Goal: Information Seeking & Learning: Check status

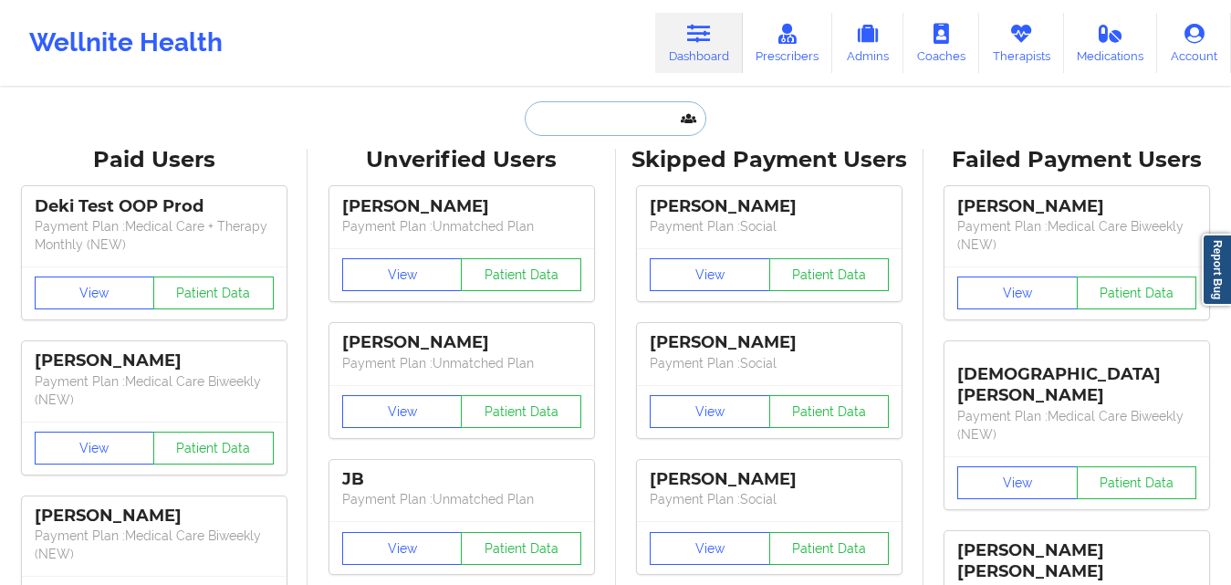
click at [619, 121] on input "text" at bounding box center [615, 118] width 181 height 35
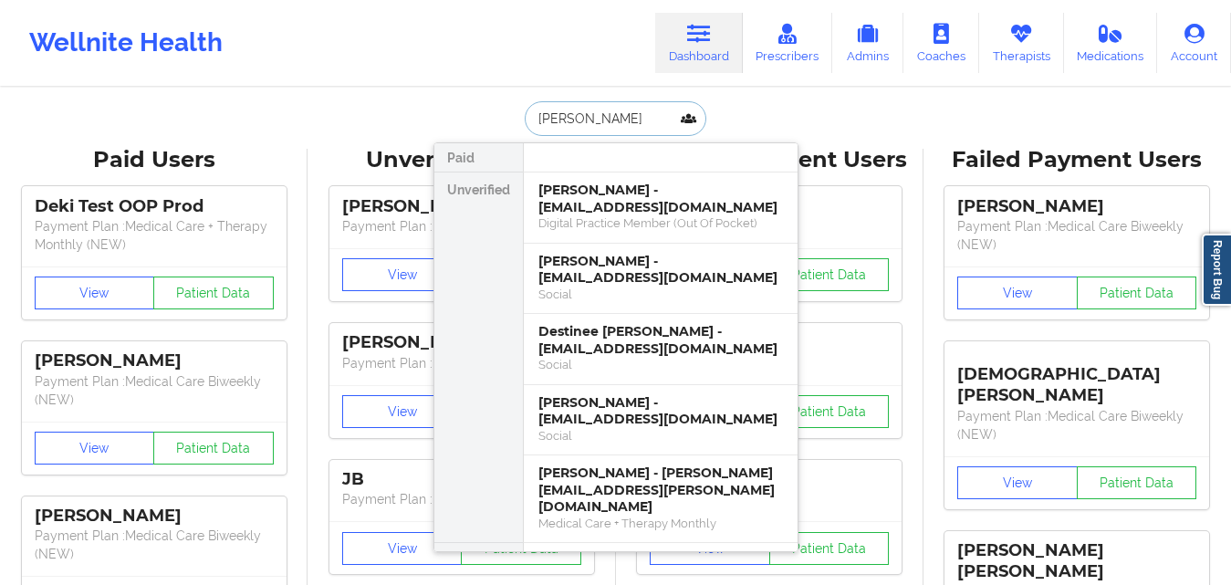
type input "[PERSON_NAME]"
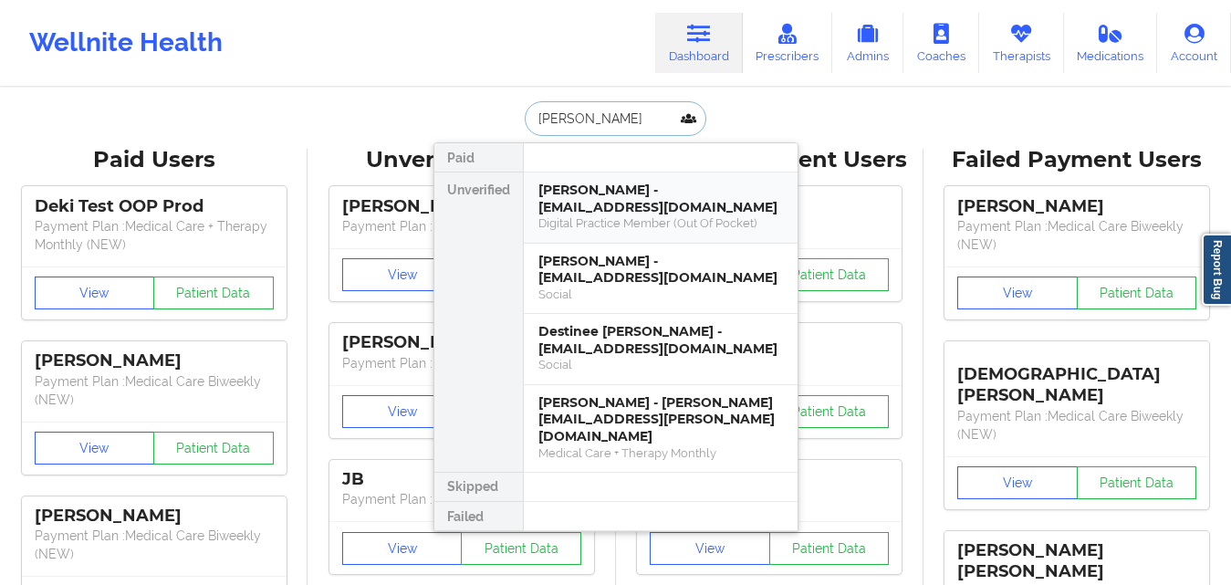
click at [575, 217] on div "Digital Practice Member (Out Of Pocket)" at bounding box center [660, 223] width 244 height 16
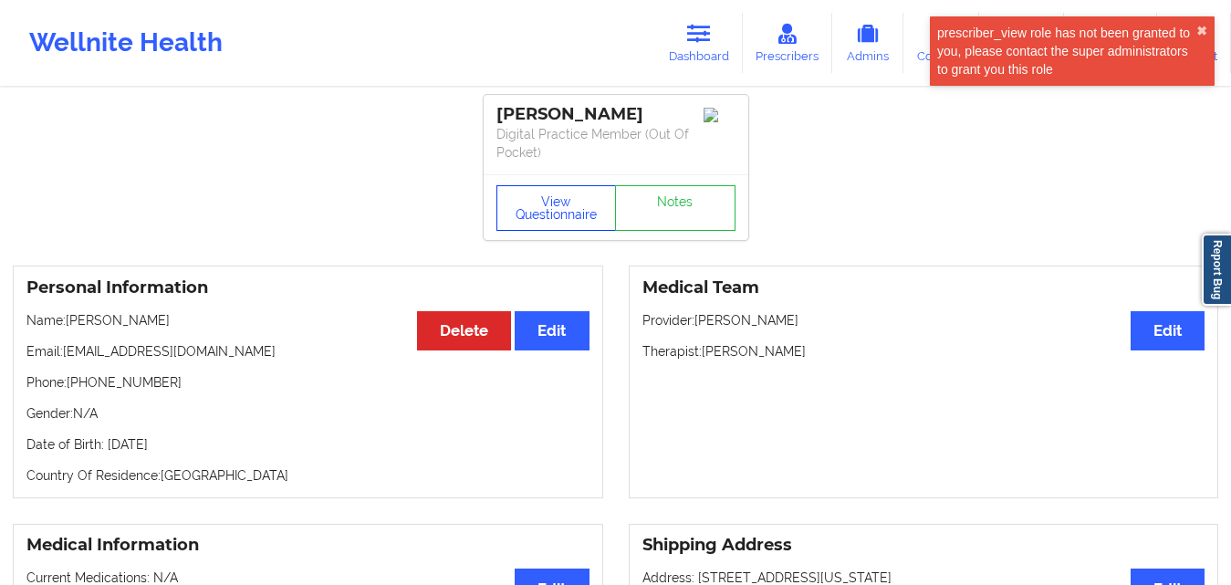
click at [568, 211] on button "View Questionnaire" at bounding box center [556, 208] width 120 height 46
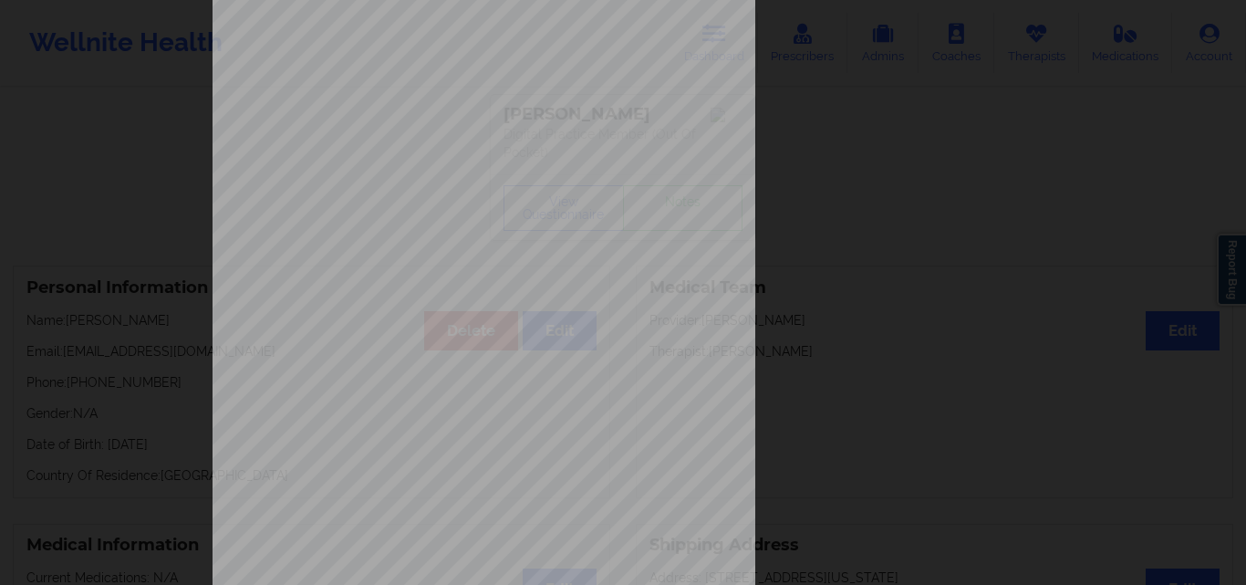
scroll to position [286, 0]
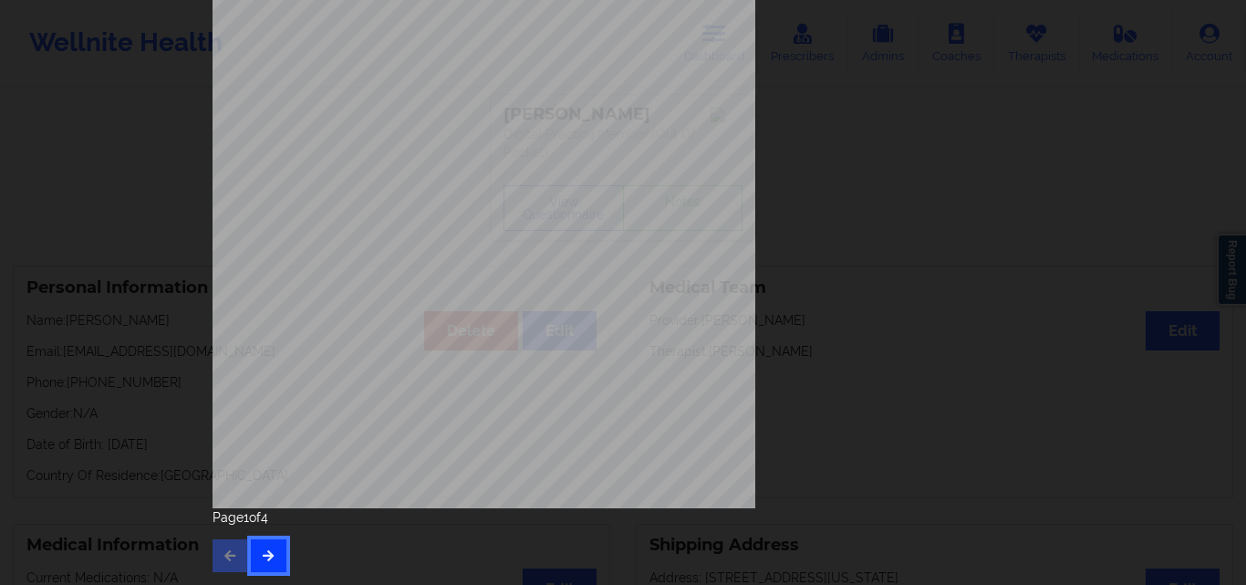
click at [271, 551] on icon "button" at bounding box center [269, 554] width 16 height 11
click at [274, 550] on button "button" at bounding box center [269, 555] width 36 height 33
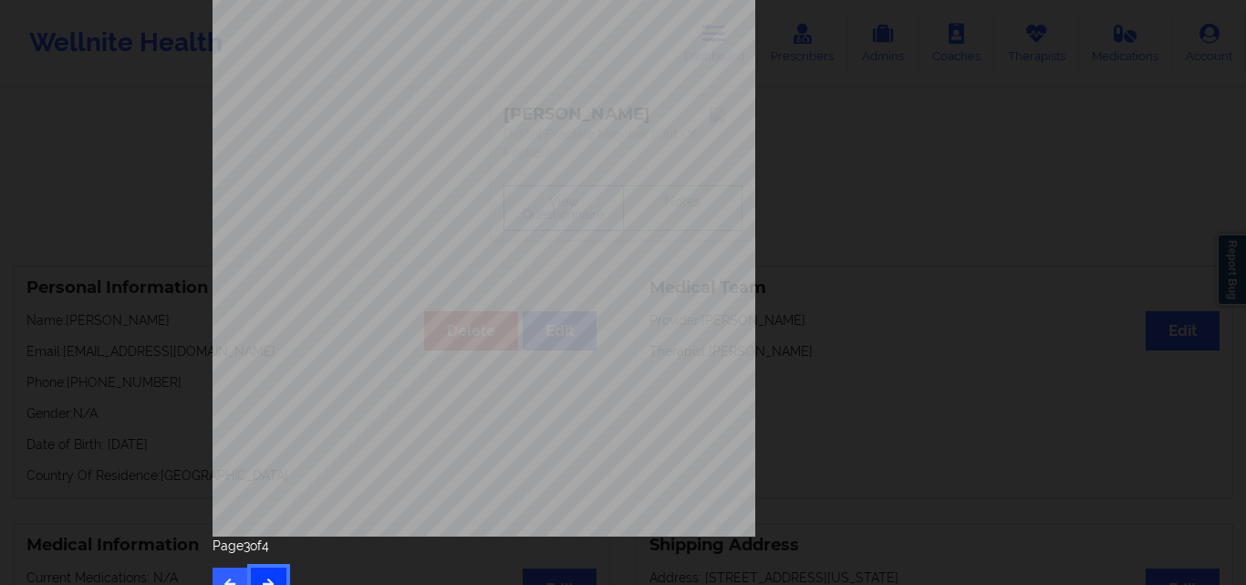
scroll to position [274, 0]
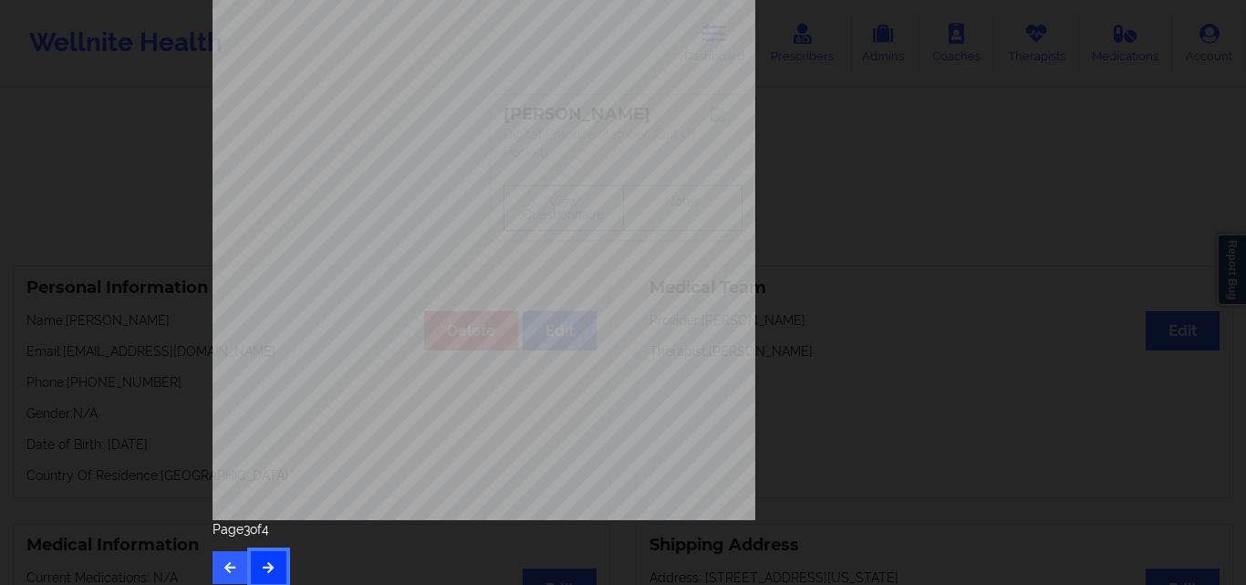
click at [261, 569] on icon "button" at bounding box center [269, 566] width 16 height 11
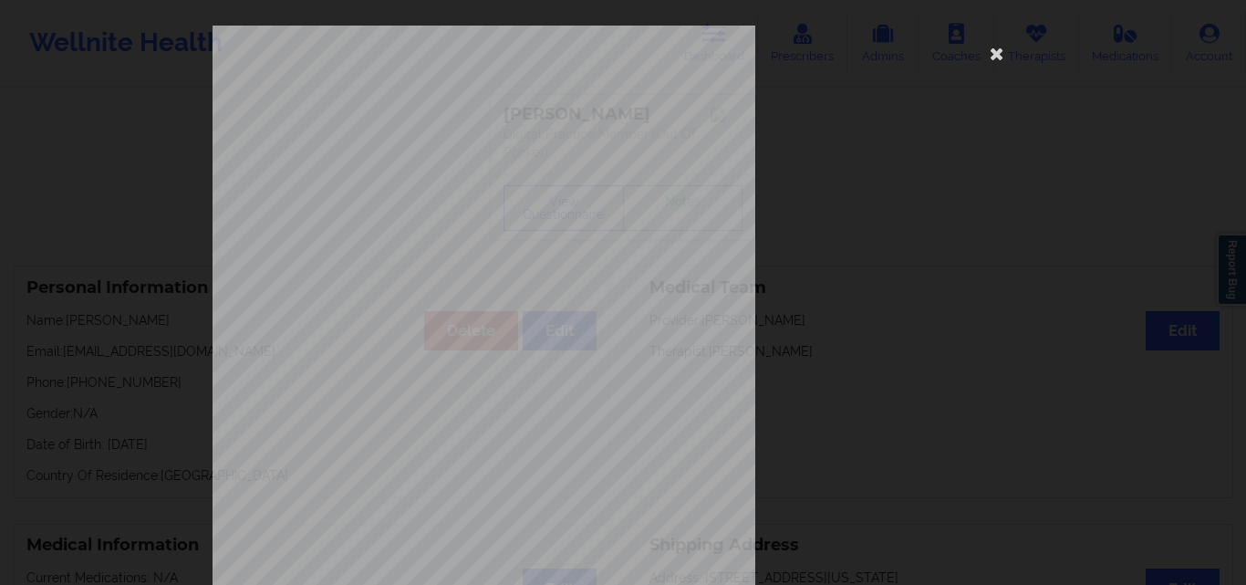
click at [1016, 238] on div "Please feel free to provide us with any other additional details that have led …" at bounding box center [623, 410] width 821 height 768
click at [993, 59] on icon at bounding box center [996, 52] width 29 height 29
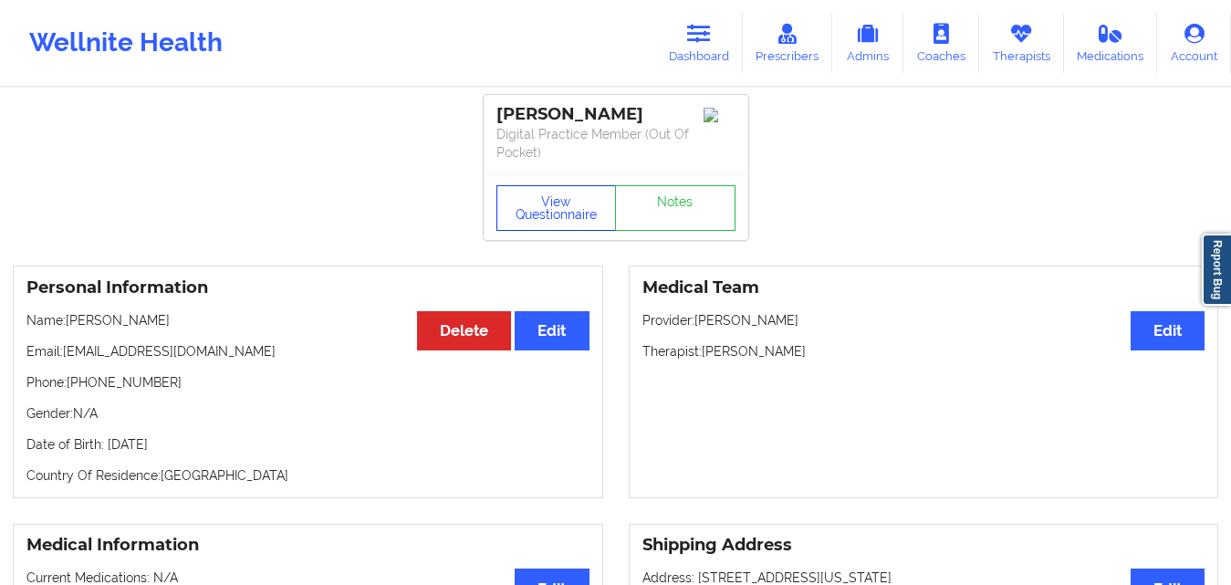
click at [564, 204] on button "View Questionnaire" at bounding box center [556, 208] width 120 height 46
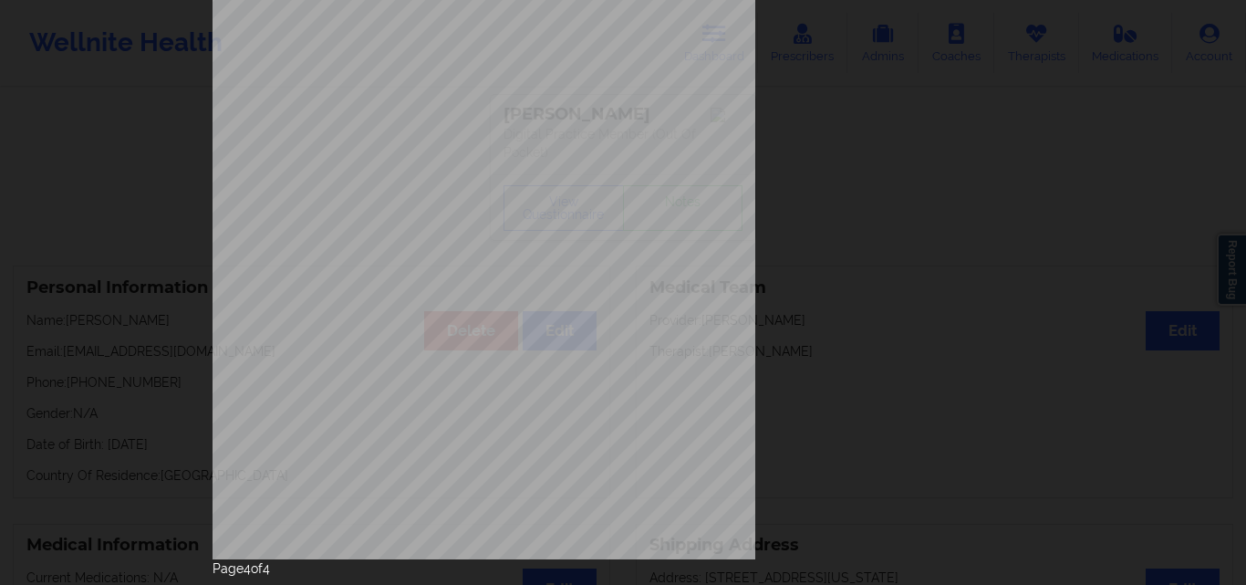
scroll to position [286, 0]
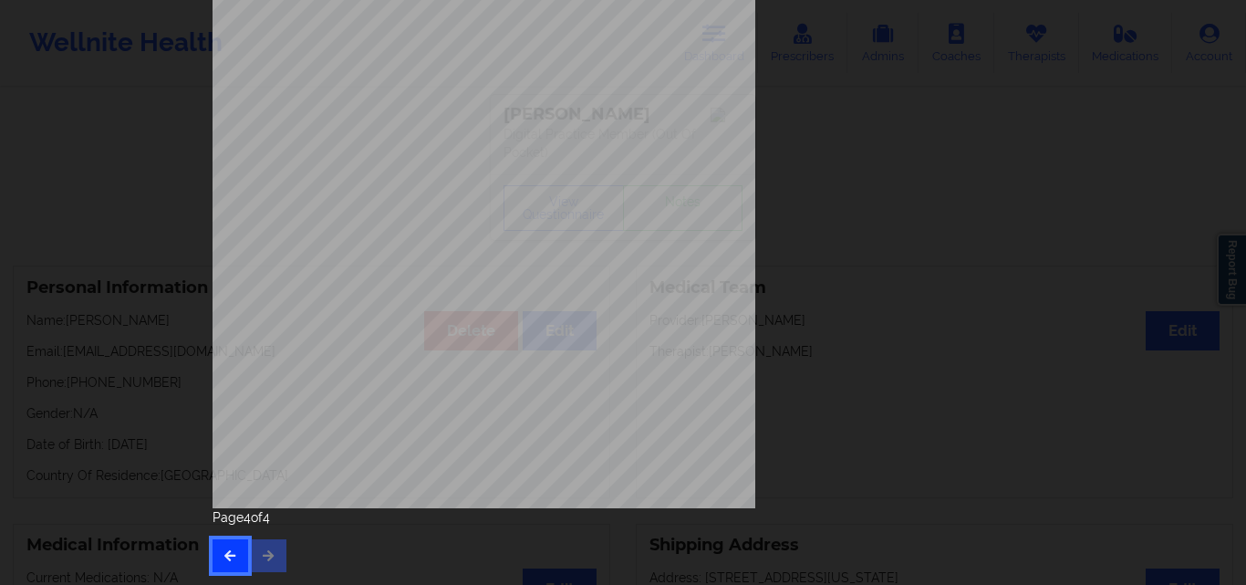
click at [223, 552] on icon "button" at bounding box center [231, 554] width 16 height 11
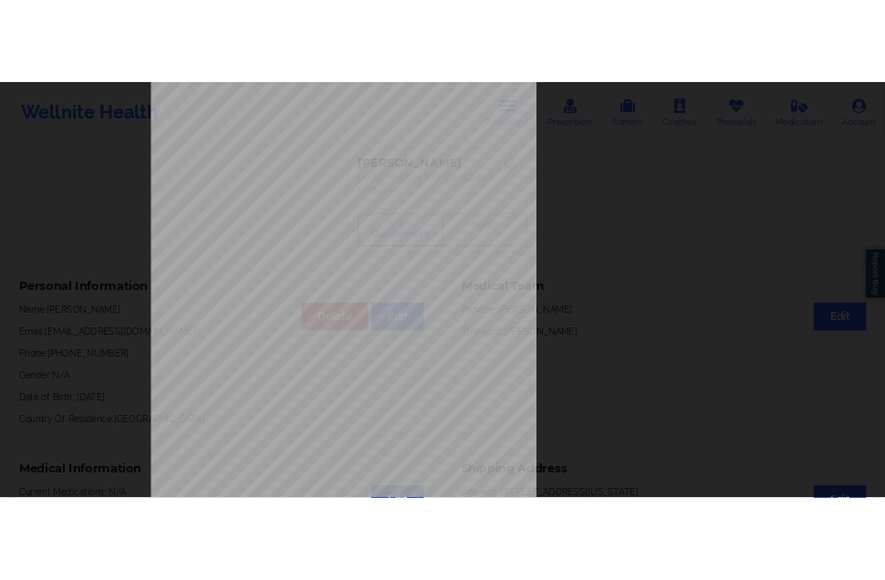
scroll to position [0, 0]
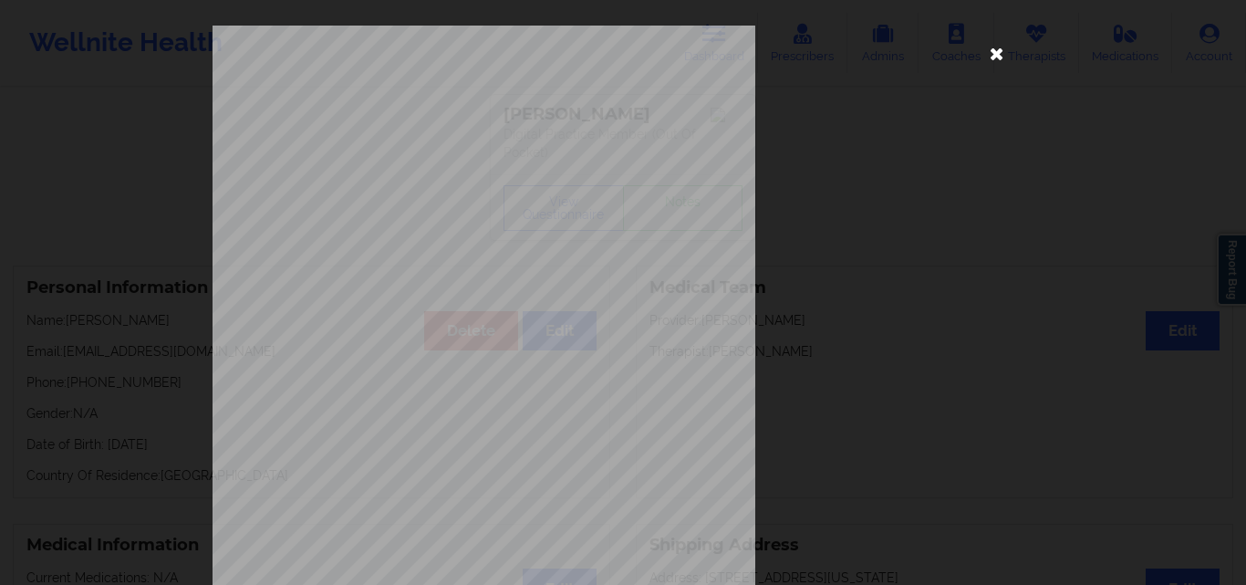
click at [984, 57] on icon at bounding box center [996, 52] width 29 height 29
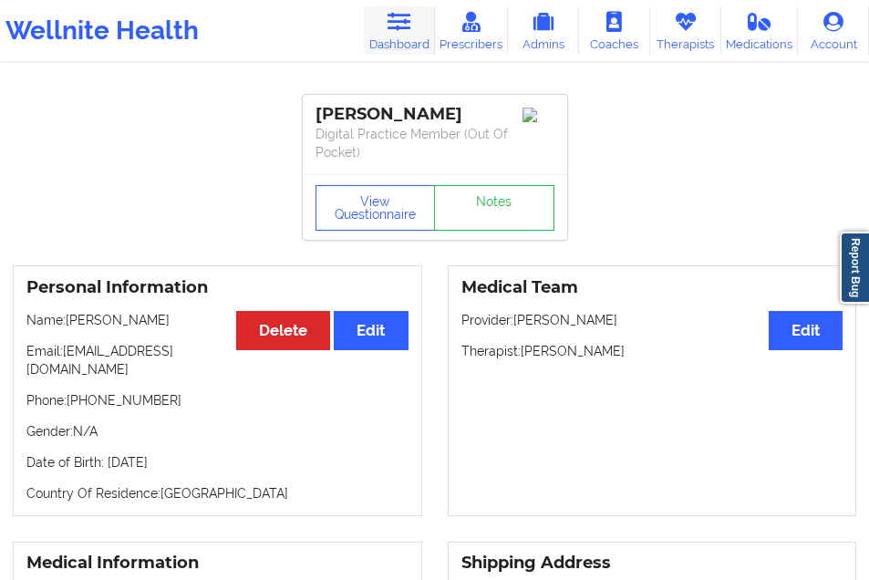
click at [403, 24] on icon at bounding box center [399, 22] width 24 height 20
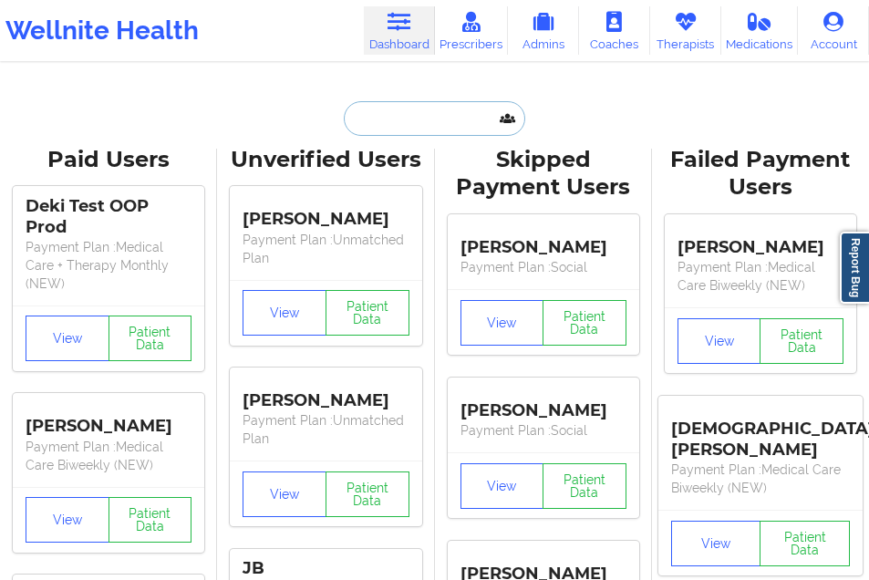
click at [380, 130] on input "text" at bounding box center [434, 118] width 181 height 35
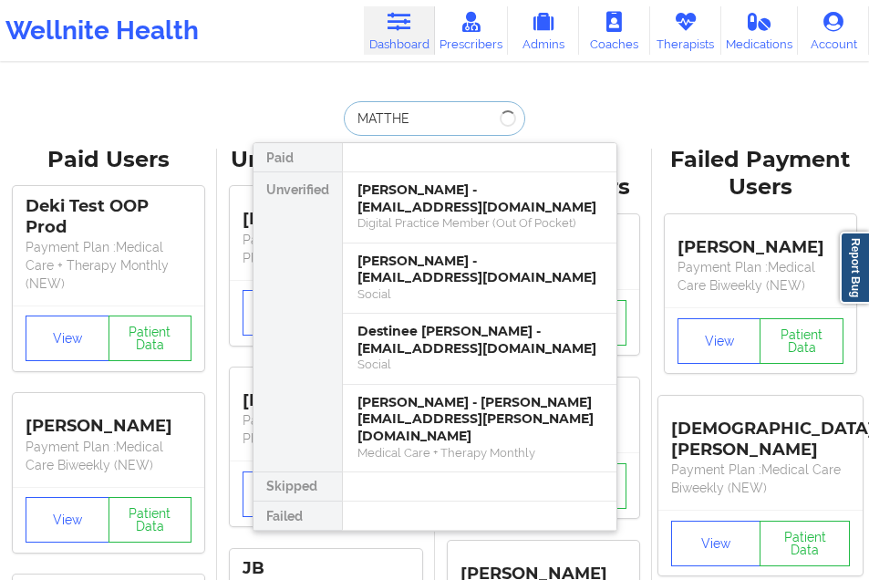
type input "[PERSON_NAME]"
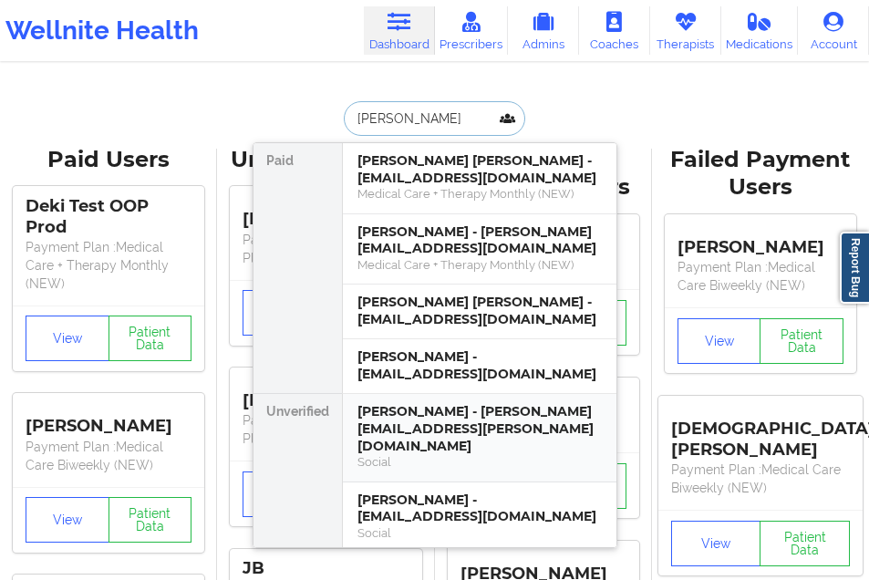
click at [401, 414] on div "[PERSON_NAME] - [PERSON_NAME][EMAIL_ADDRESS][PERSON_NAME][DOMAIN_NAME]" at bounding box center [480, 428] width 244 height 51
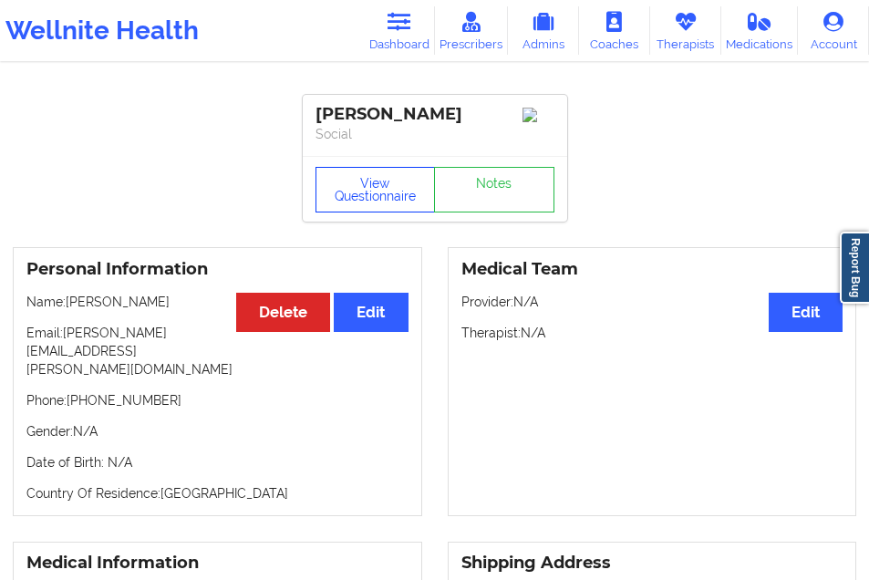
click at [374, 200] on button "View Questionnaire" at bounding box center [376, 190] width 120 height 46
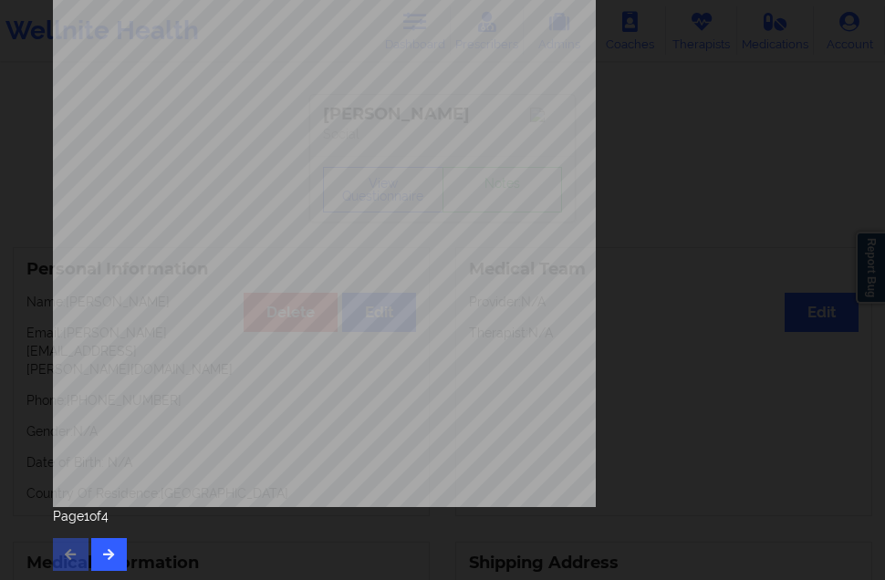
scroll to position [290, 0]
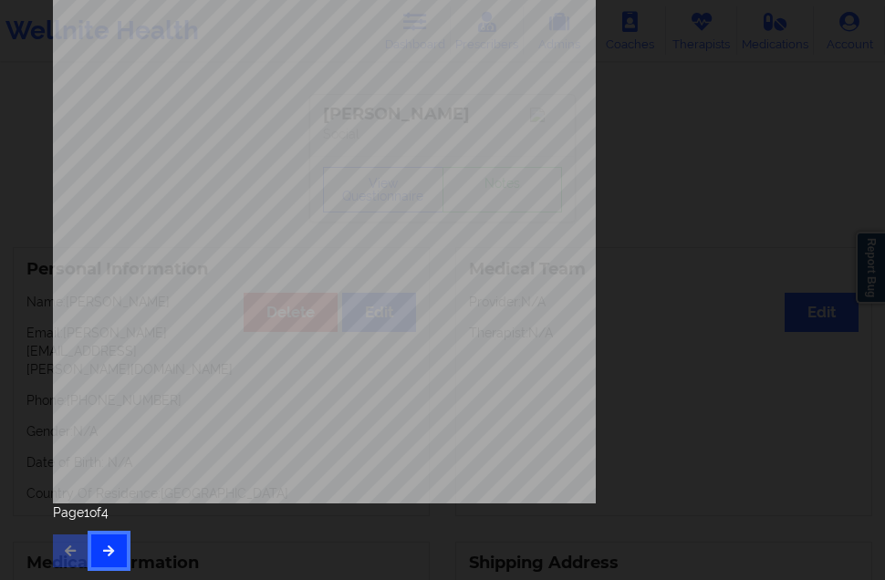
click at [116, 545] on icon "button" at bounding box center [109, 550] width 16 height 11
click at [119, 540] on button "button" at bounding box center [109, 551] width 36 height 33
click at [100, 541] on button "button" at bounding box center [109, 551] width 36 height 33
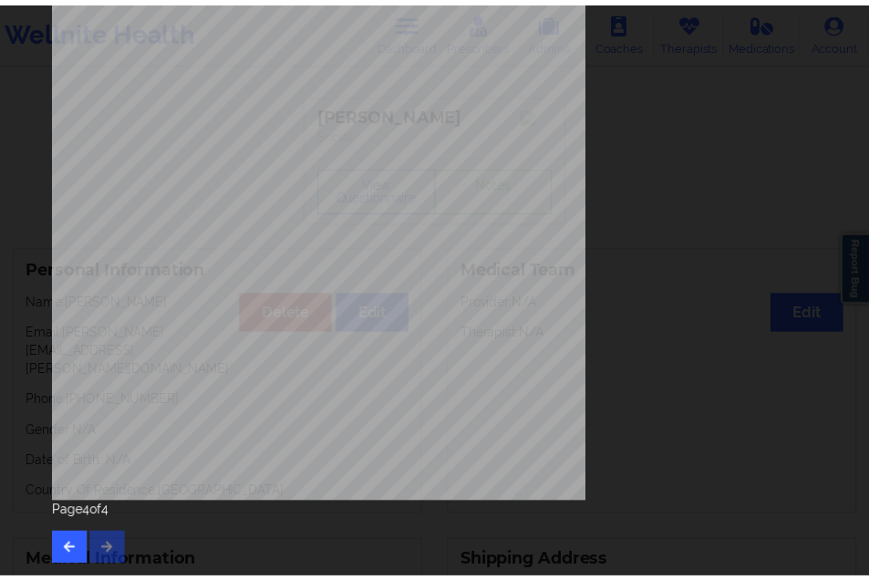
scroll to position [0, 0]
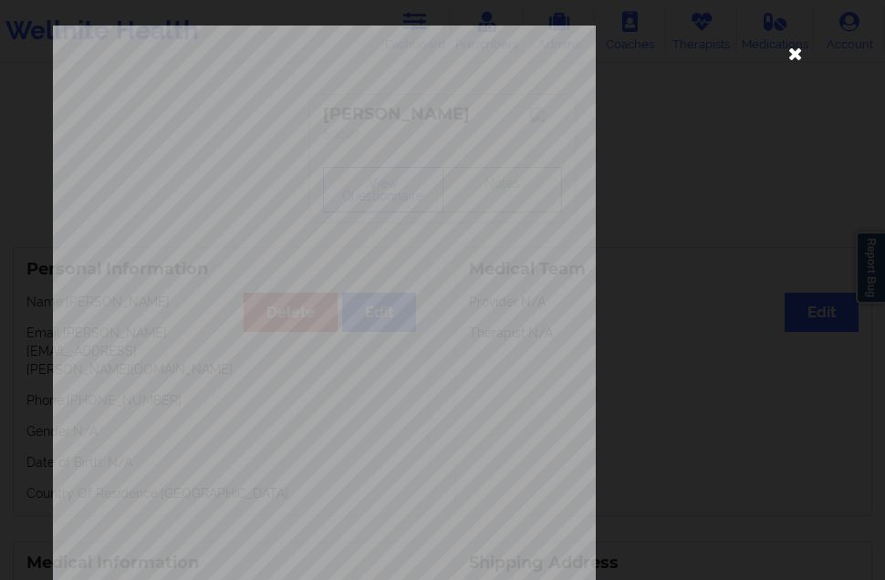
click at [781, 45] on icon at bounding box center [795, 52] width 29 height 29
